Goal: Find contact information: Find contact information

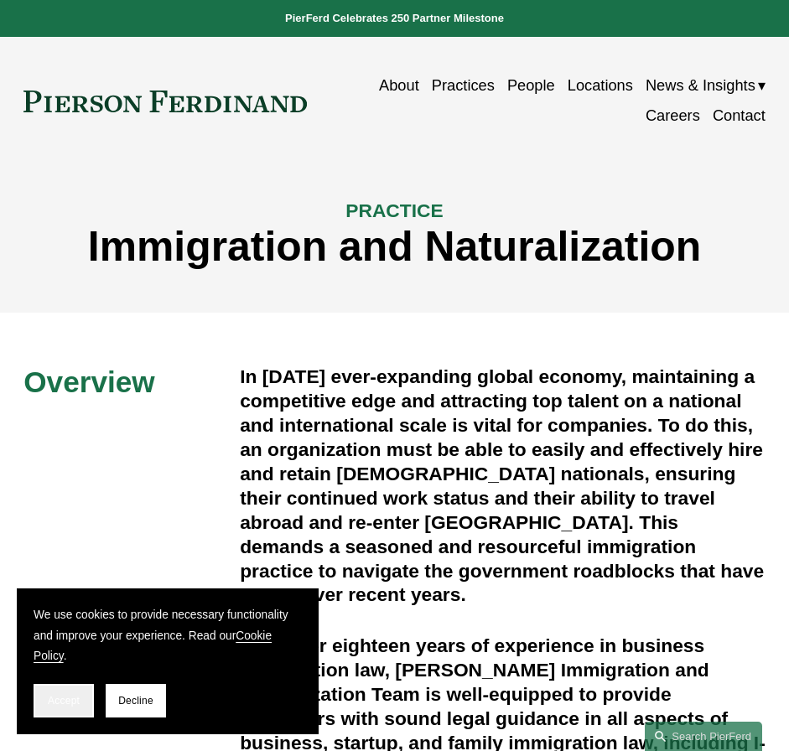
click at [67, 704] on span "Accept" at bounding box center [64, 701] width 32 height 12
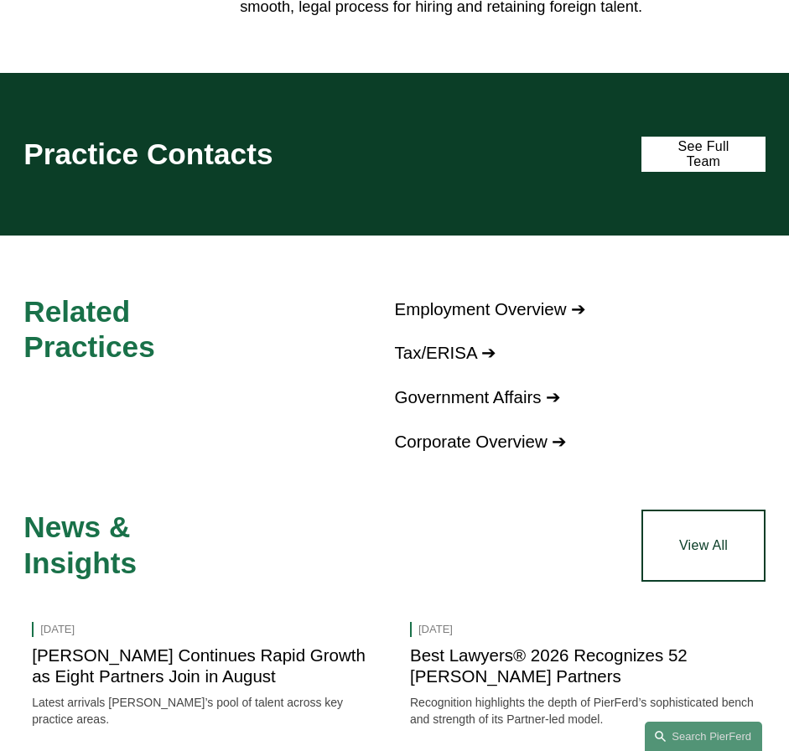
scroll to position [1295, 0]
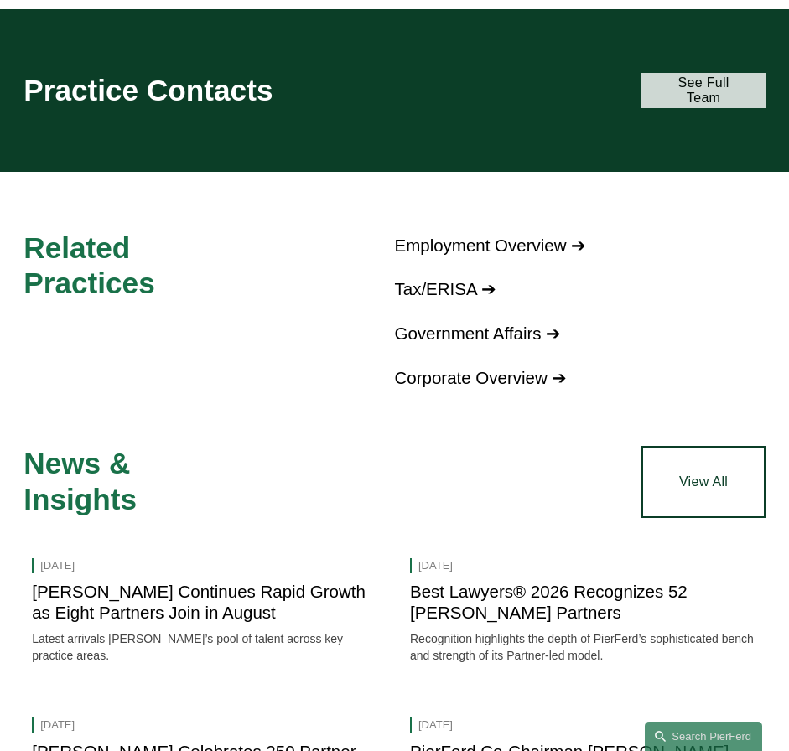
click at [726, 84] on link "See Full Team" at bounding box center [702, 91] width 123 height 36
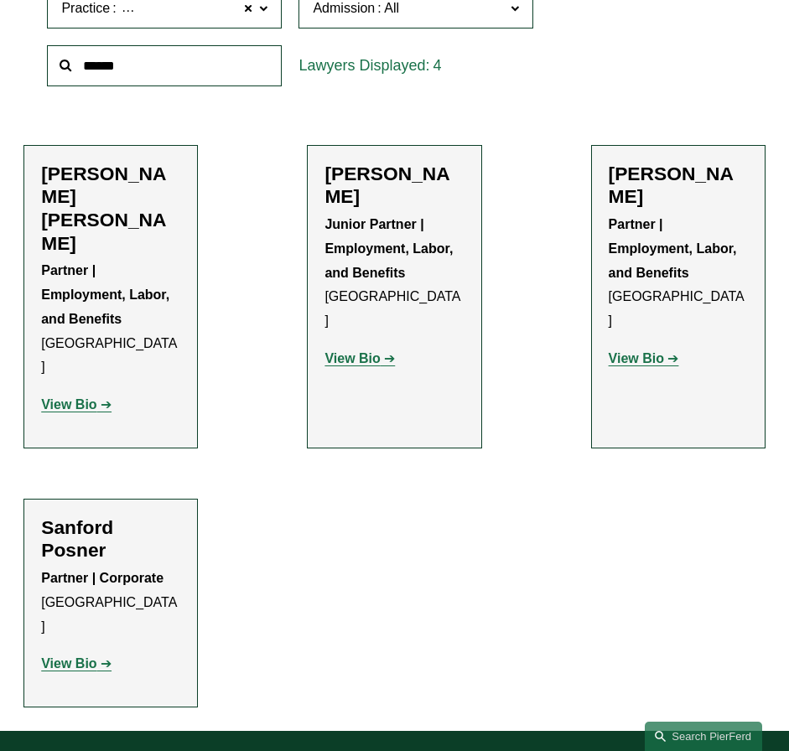
scroll to position [531, 0]
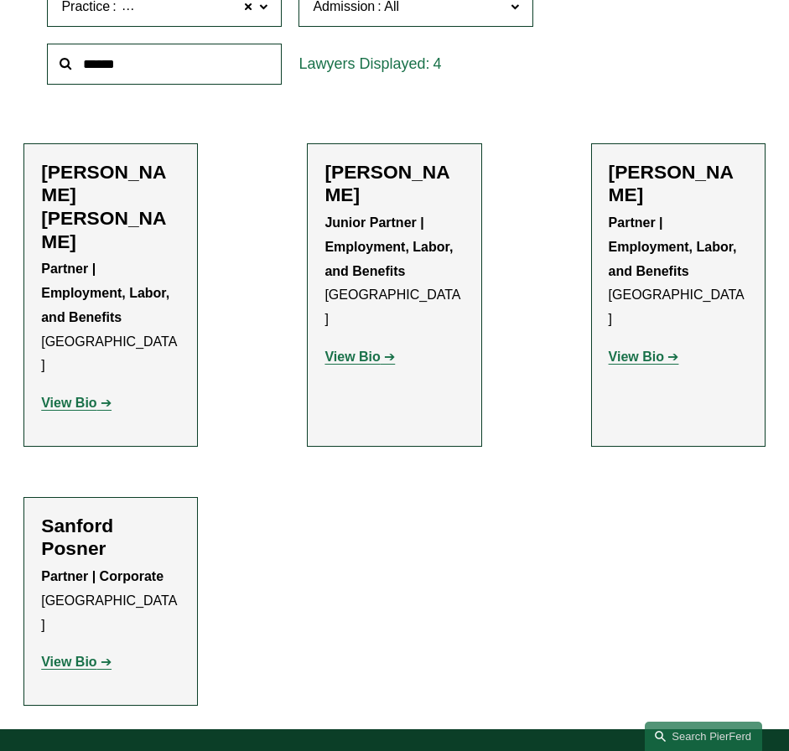
click at [73, 396] on strong "View Bio" at bounding box center [68, 403] width 55 height 14
drag, startPoint x: 377, startPoint y: 335, endPoint x: 387, endPoint y: 336, distance: 10.9
click at [377, 350] on strong "View Bio" at bounding box center [352, 357] width 55 height 14
click at [635, 345] on p "View Bio" at bounding box center [678, 357] width 139 height 24
click at [640, 350] on strong "View Bio" at bounding box center [636, 357] width 55 height 14
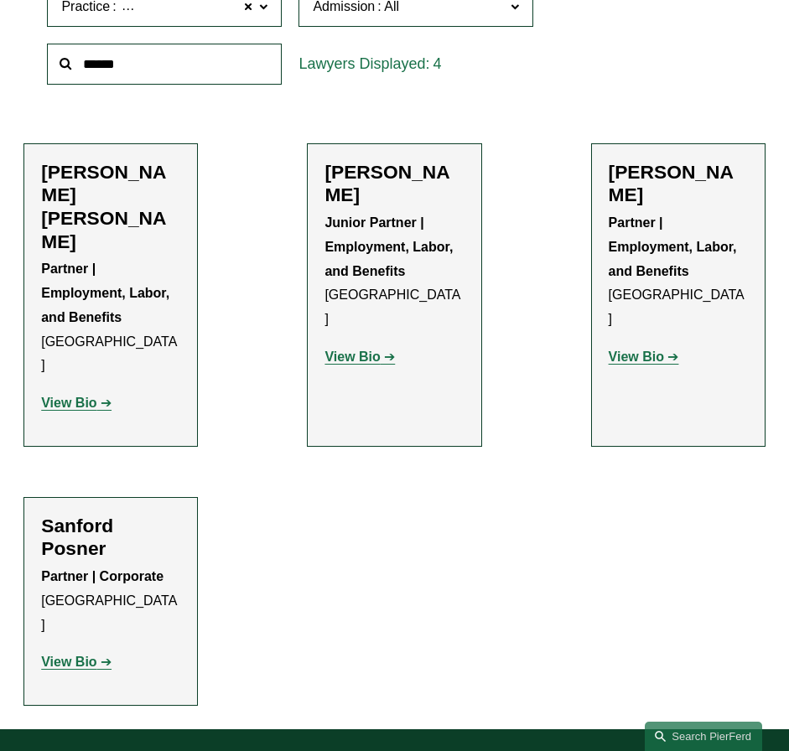
click at [79, 655] on strong "View Bio" at bounding box center [68, 662] width 55 height 14
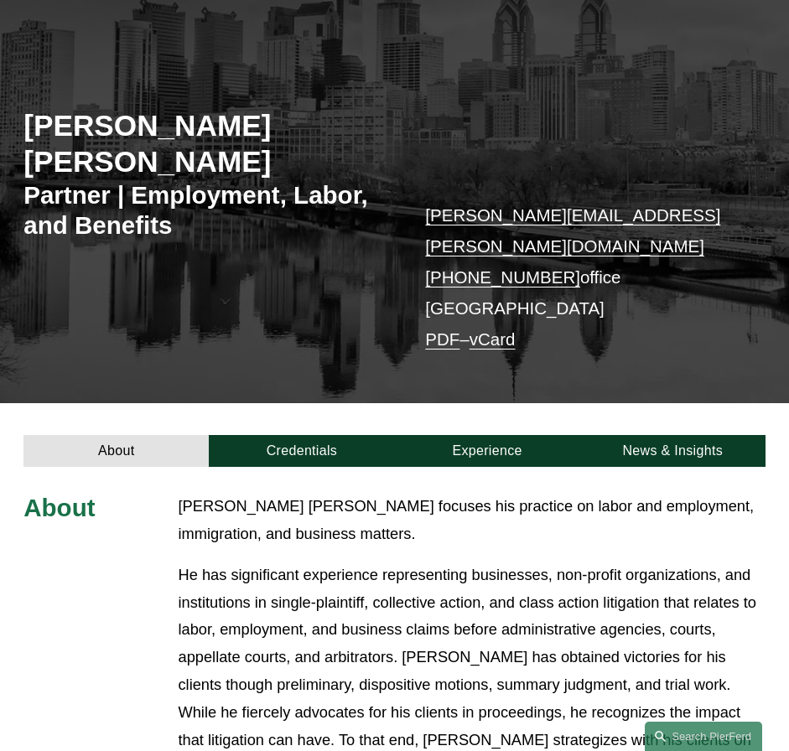
scroll to position [131, 0]
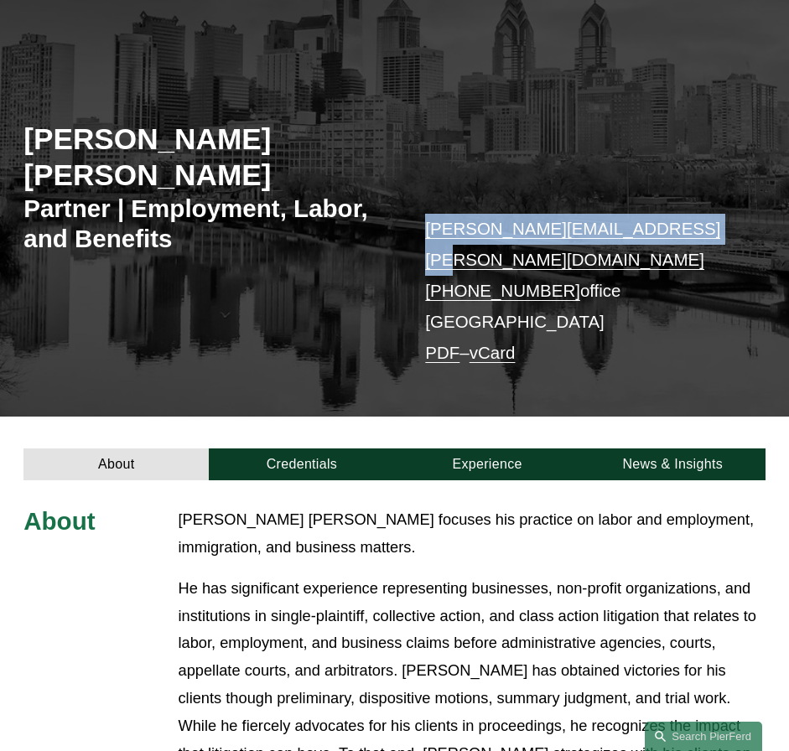
drag, startPoint x: 699, startPoint y: 229, endPoint x: 413, endPoint y: 239, distance: 287.0
click at [413, 239] on div "Giovanni D. Antonucci Di Cesare Partner | Employment, Labor, and Benefits giova…" at bounding box center [394, 237] width 789 height 358
copy link "giovanni.antonucci@pierferd.com"
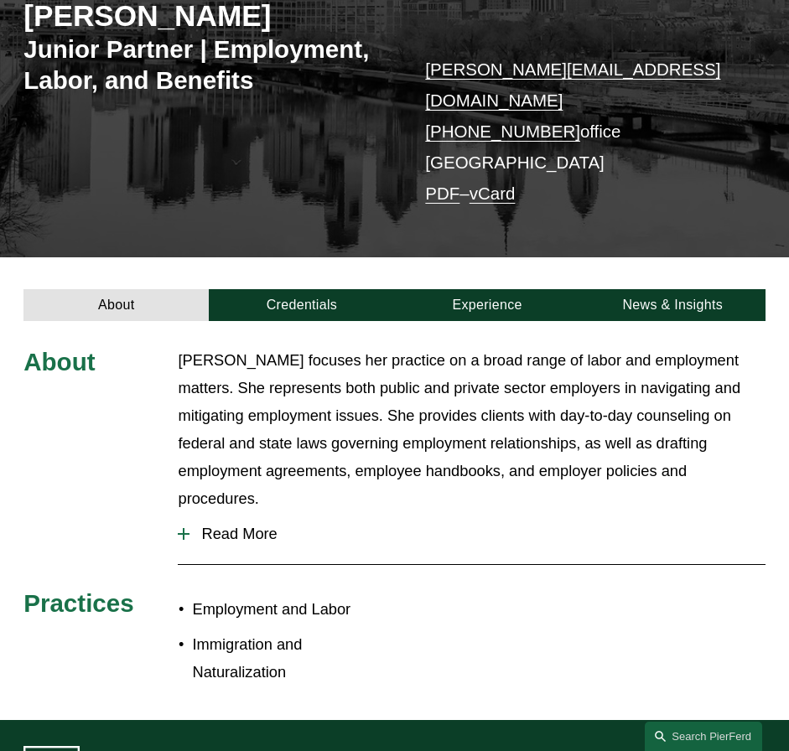
scroll to position [262, 0]
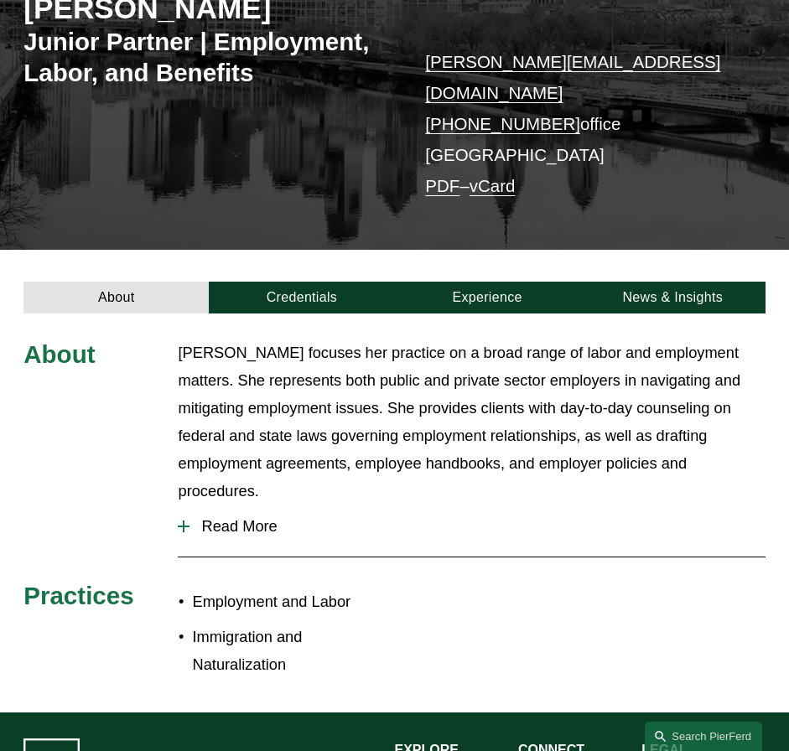
click at [231, 507] on button "Read More" at bounding box center [471, 527] width 587 height 44
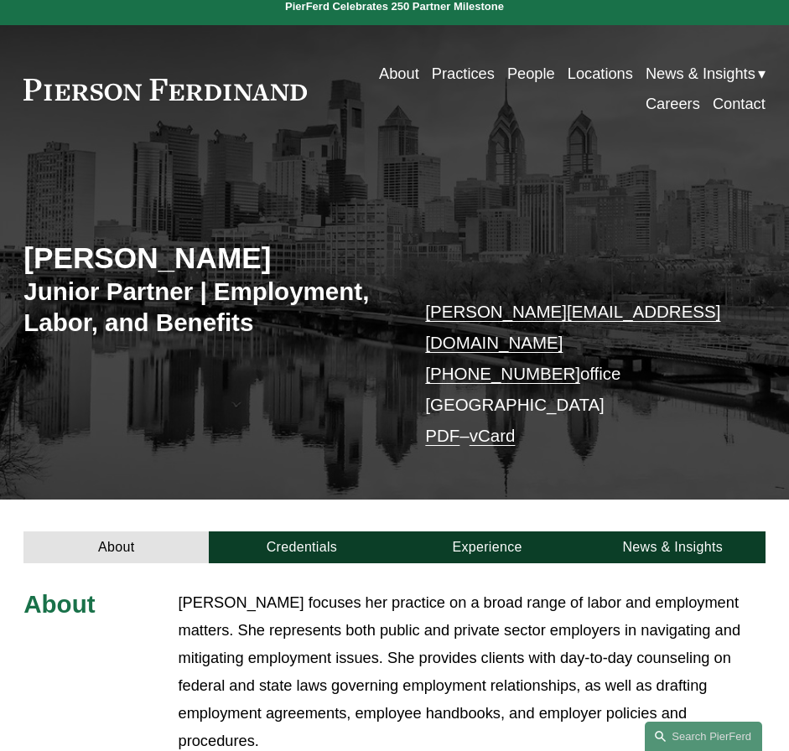
scroll to position [0, 0]
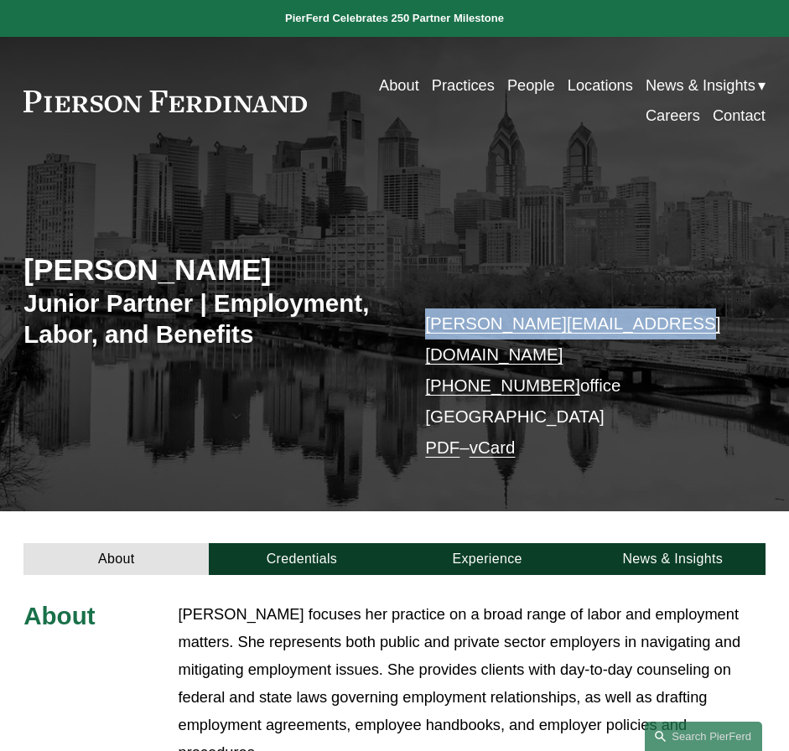
drag, startPoint x: 524, startPoint y: 329, endPoint x: 425, endPoint y: 329, distance: 98.9
click at [425, 329] on p "allison.bustin@pierferd.com +1.412.569.8398 office Philadelphia PDF – vCard" at bounding box center [579, 386] width 309 height 155
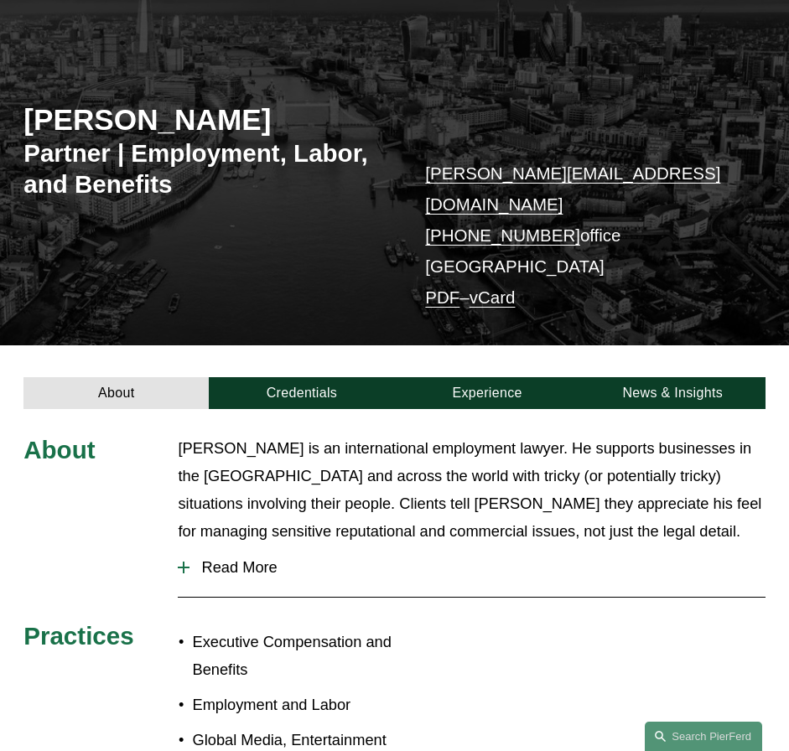
scroll to position [155, 0]
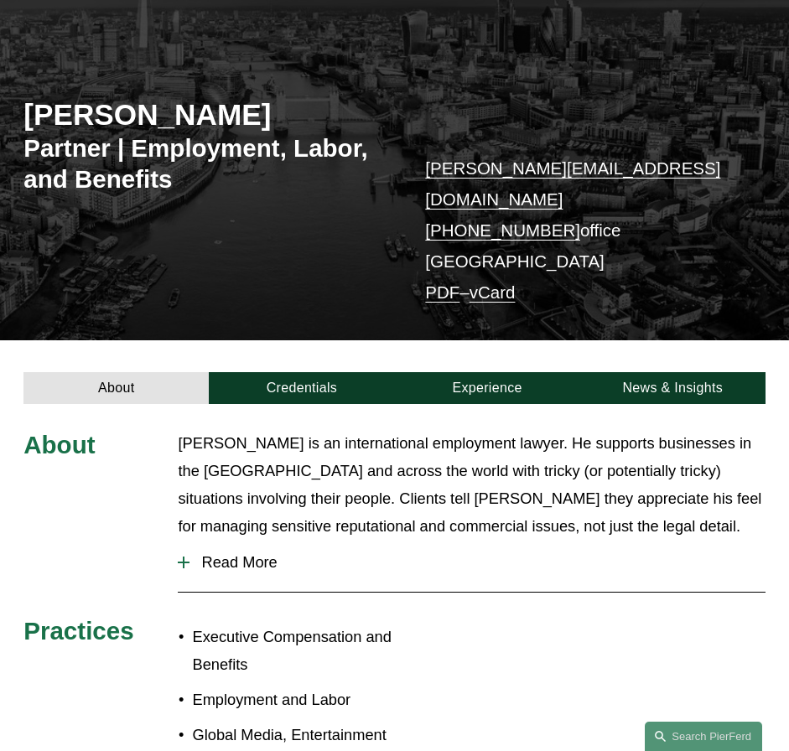
click at [258, 553] on span "Read More" at bounding box center [477, 562] width 575 height 18
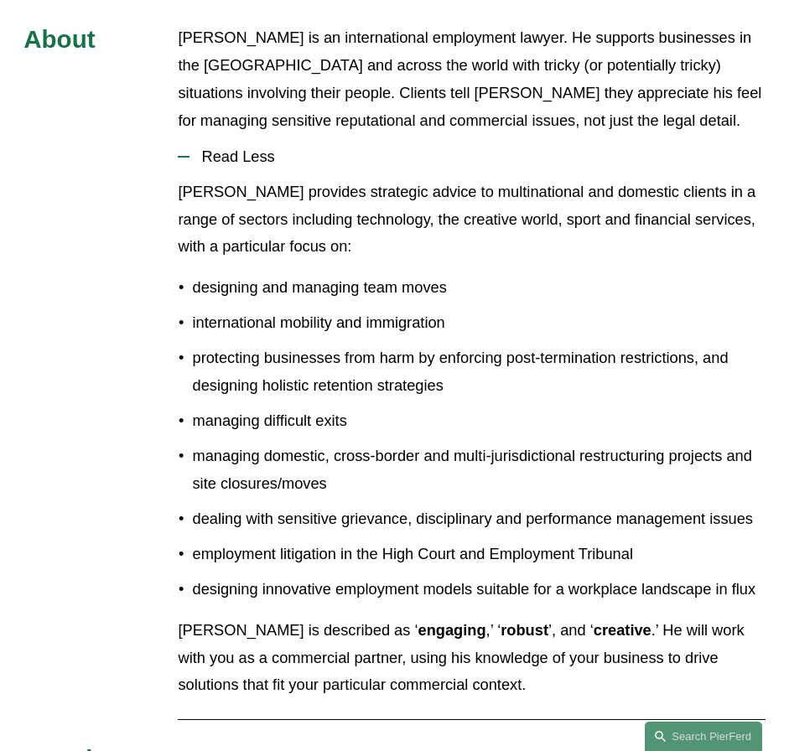
scroll to position [563, 0]
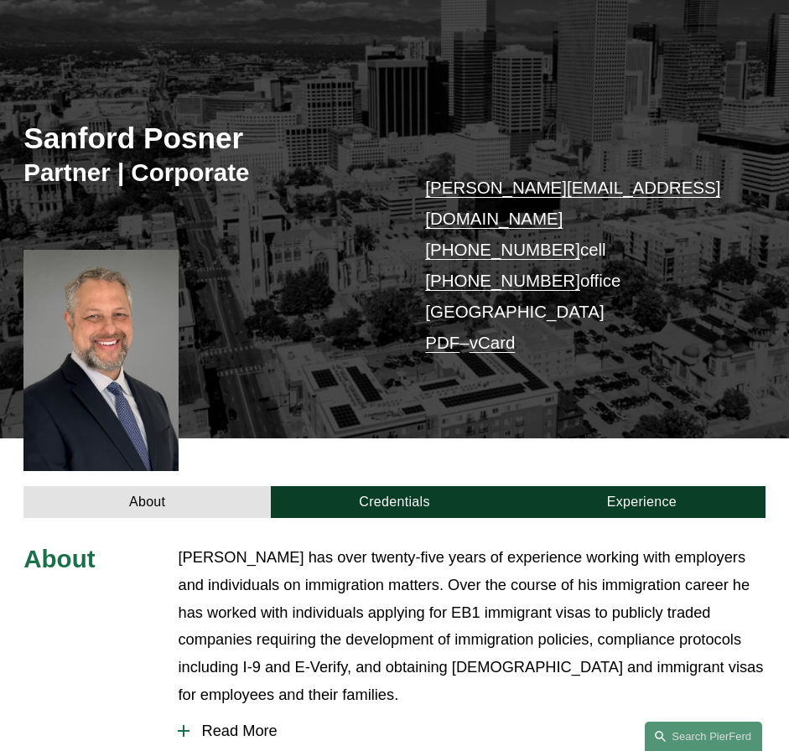
scroll to position [305, 0]
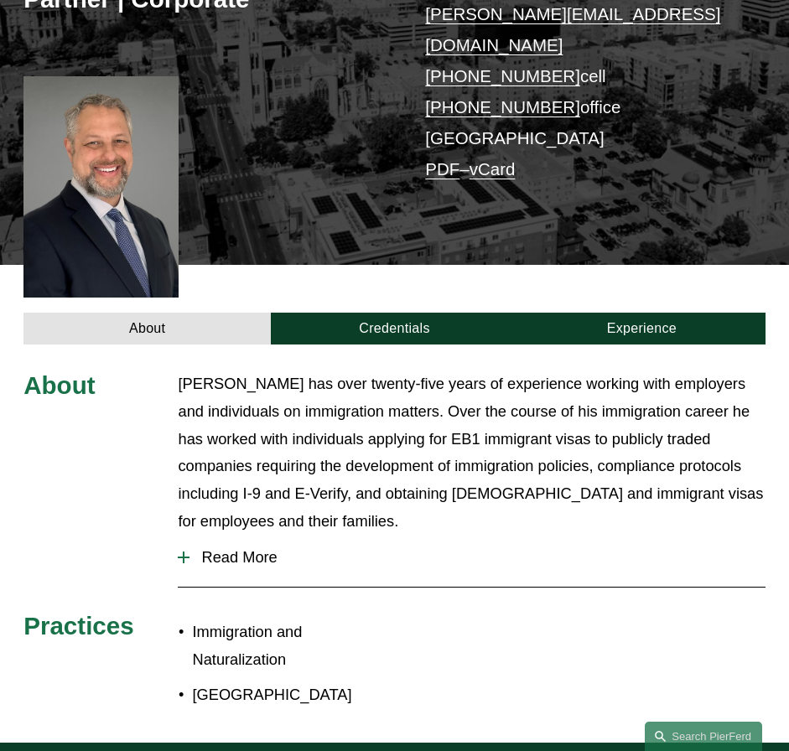
click at [239, 548] on span "Read More" at bounding box center [477, 557] width 575 height 18
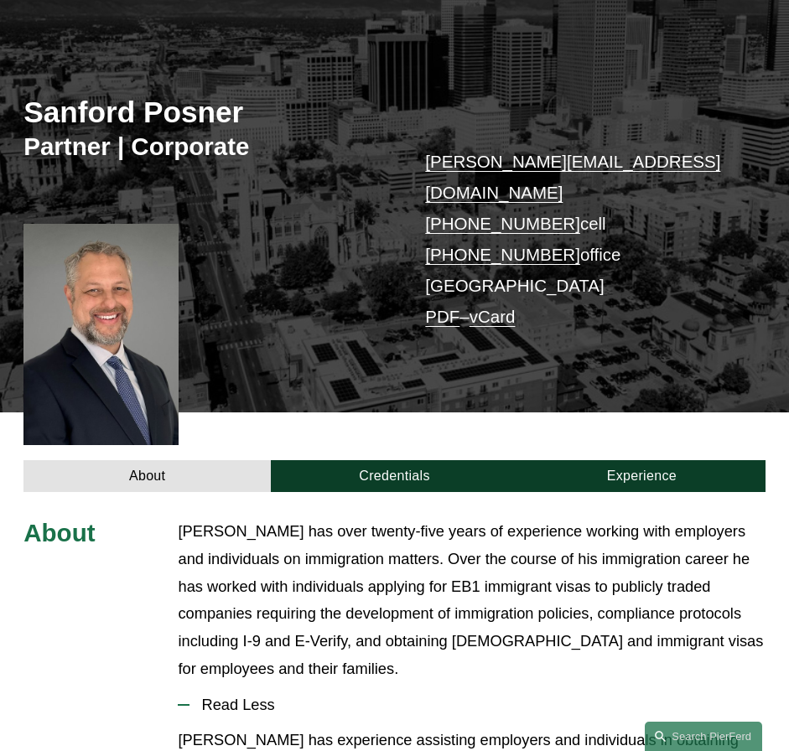
scroll to position [155, 0]
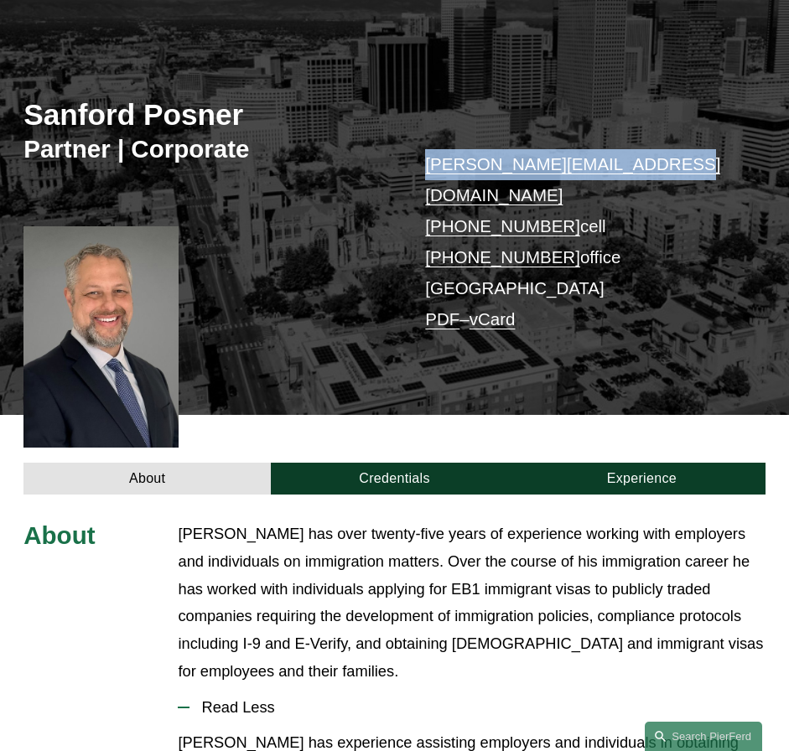
drag, startPoint x: 574, startPoint y: 170, endPoint x: 334, endPoint y: 200, distance: 241.6
click at [408, 174] on div "[PERSON_NAME] Partner | Corporate [PERSON_NAME][EMAIL_ADDRESS][DOMAIN_NAME] [PH…" at bounding box center [394, 224] width 789 height 381
